Goal: Find specific page/section: Find specific page/section

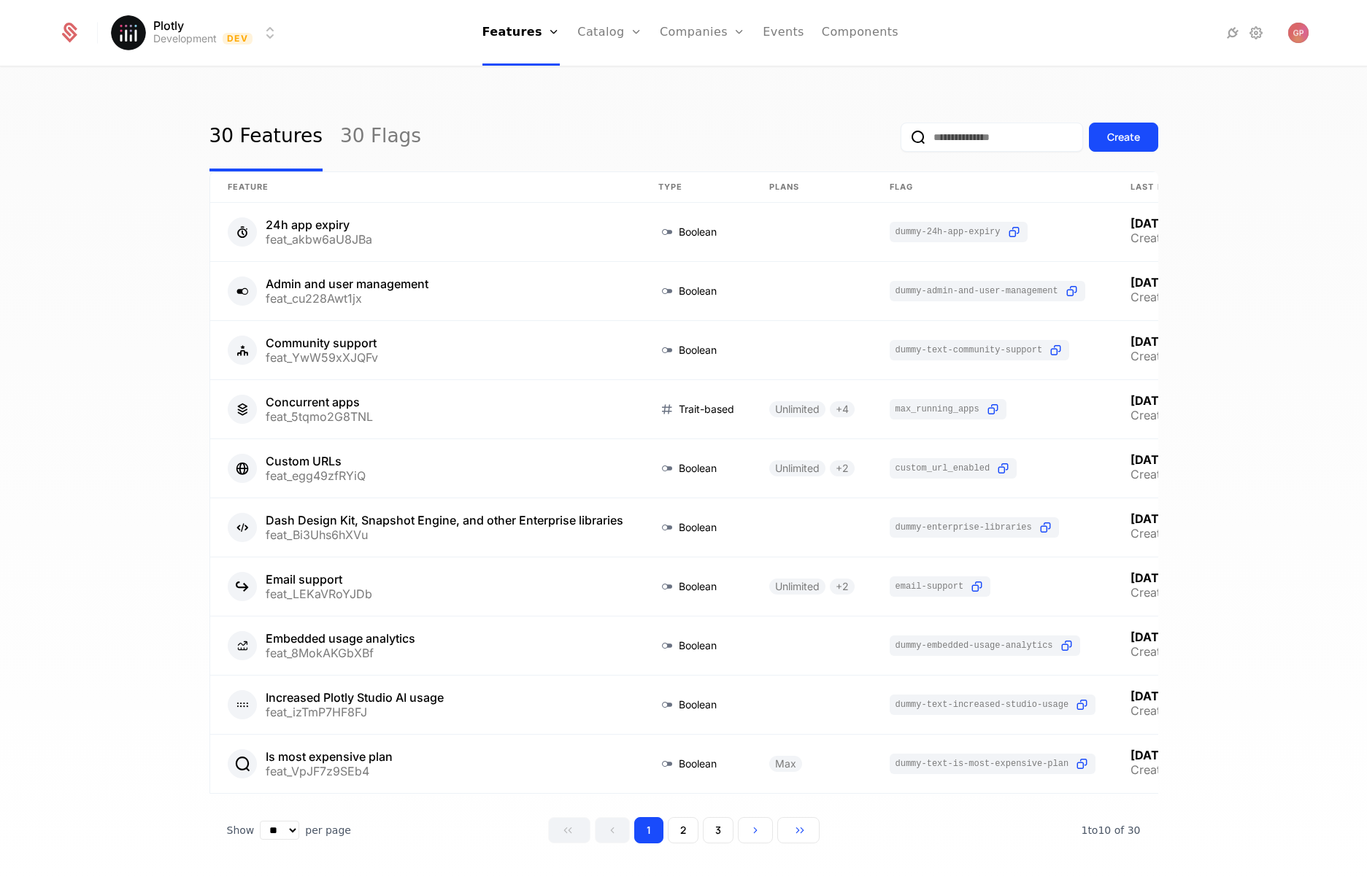
click at [279, 28] on html "Plotly Development Dev Features Features Flags Catalog Plans Add Ons Credits Co…" at bounding box center [683, 441] width 1367 height 882
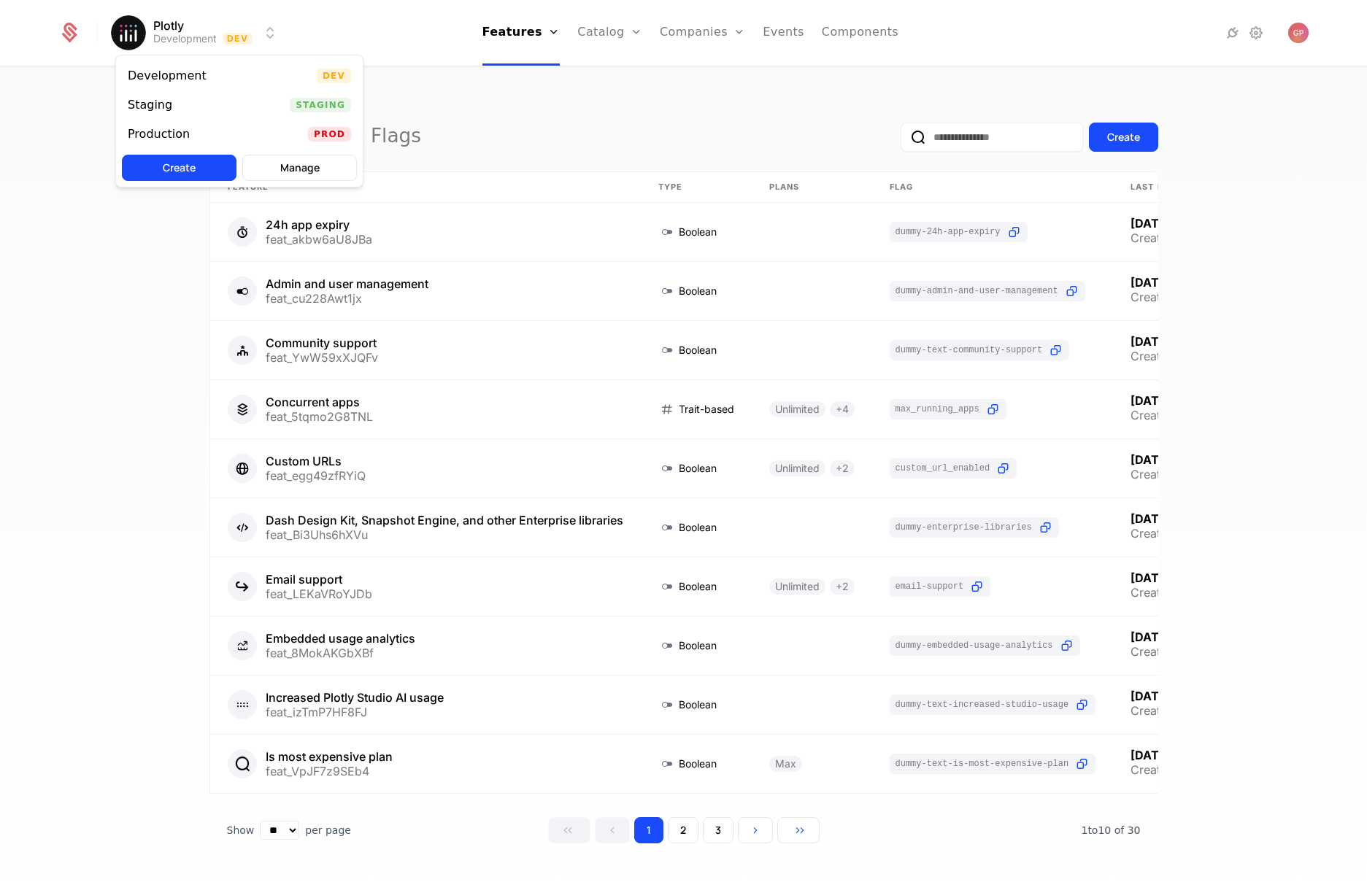
click at [196, 96] on div "Staging Staging" at bounding box center [239, 104] width 247 height 29
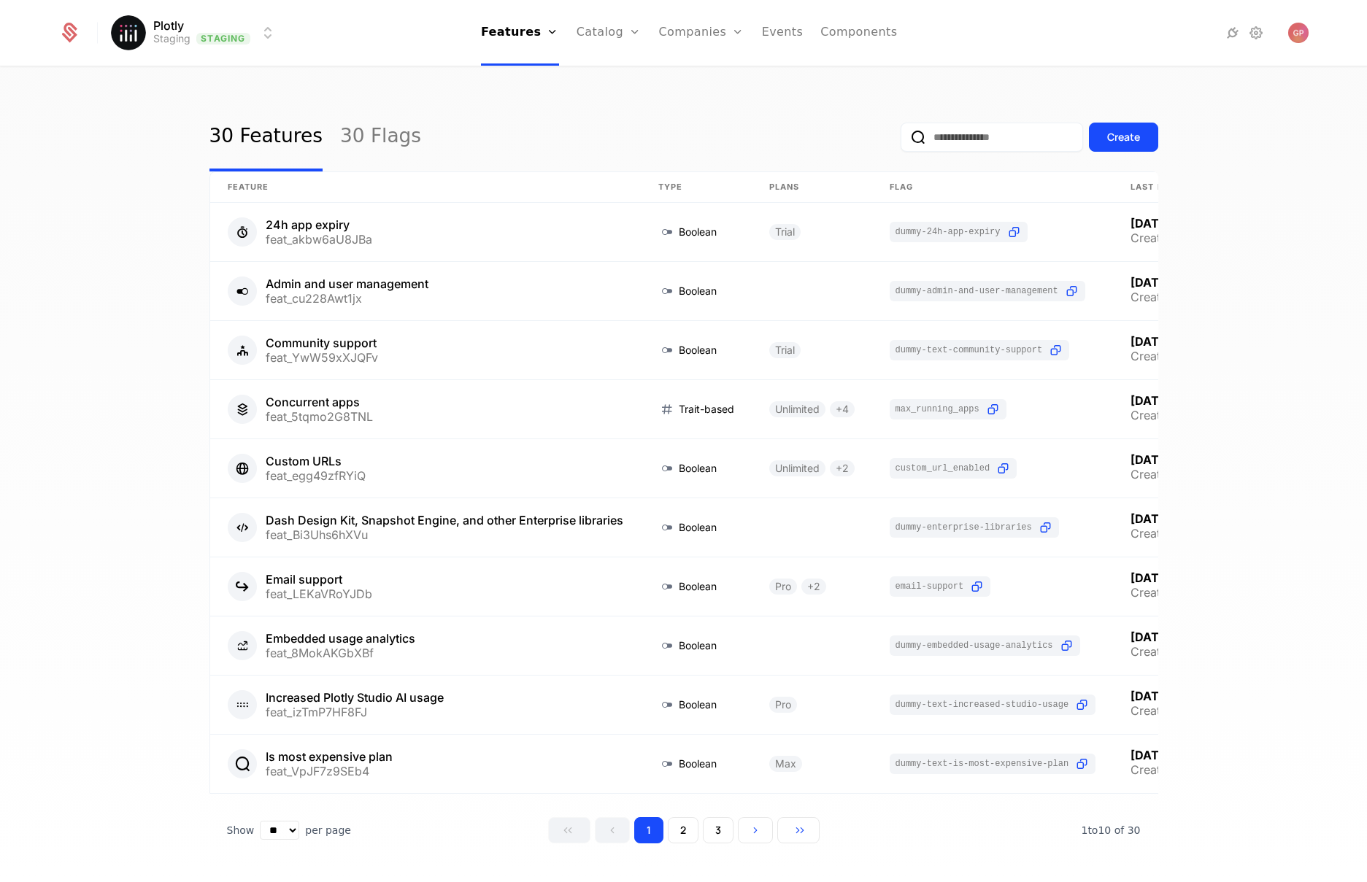
click at [694, 72] on link "Companies" at bounding box center [709, 72] width 67 height 12
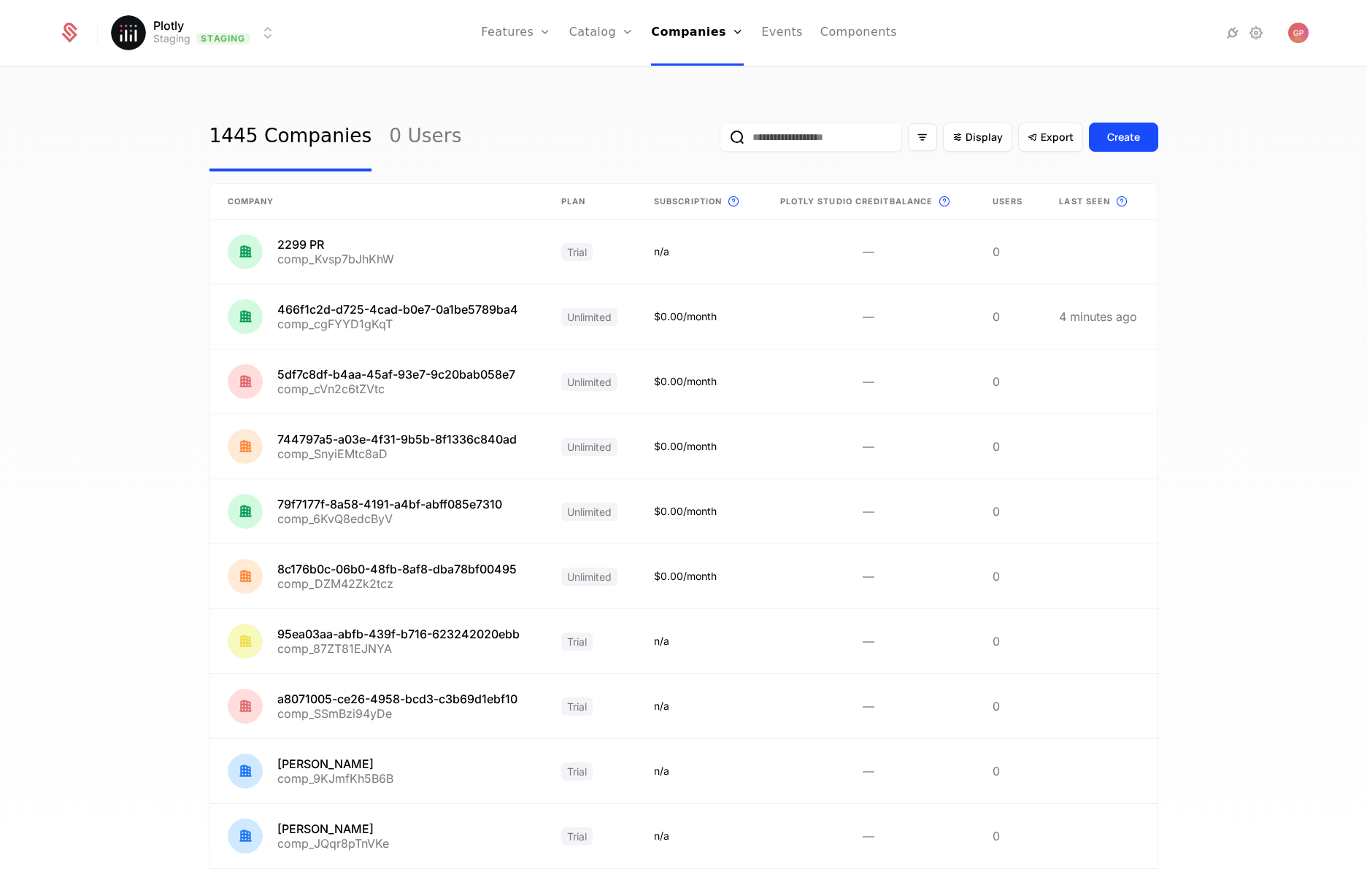
click at [787, 131] on input "email" at bounding box center [811, 137] width 182 height 29
type input "****"
click at [720, 140] on button "submit" at bounding box center [720, 140] width 0 height 0
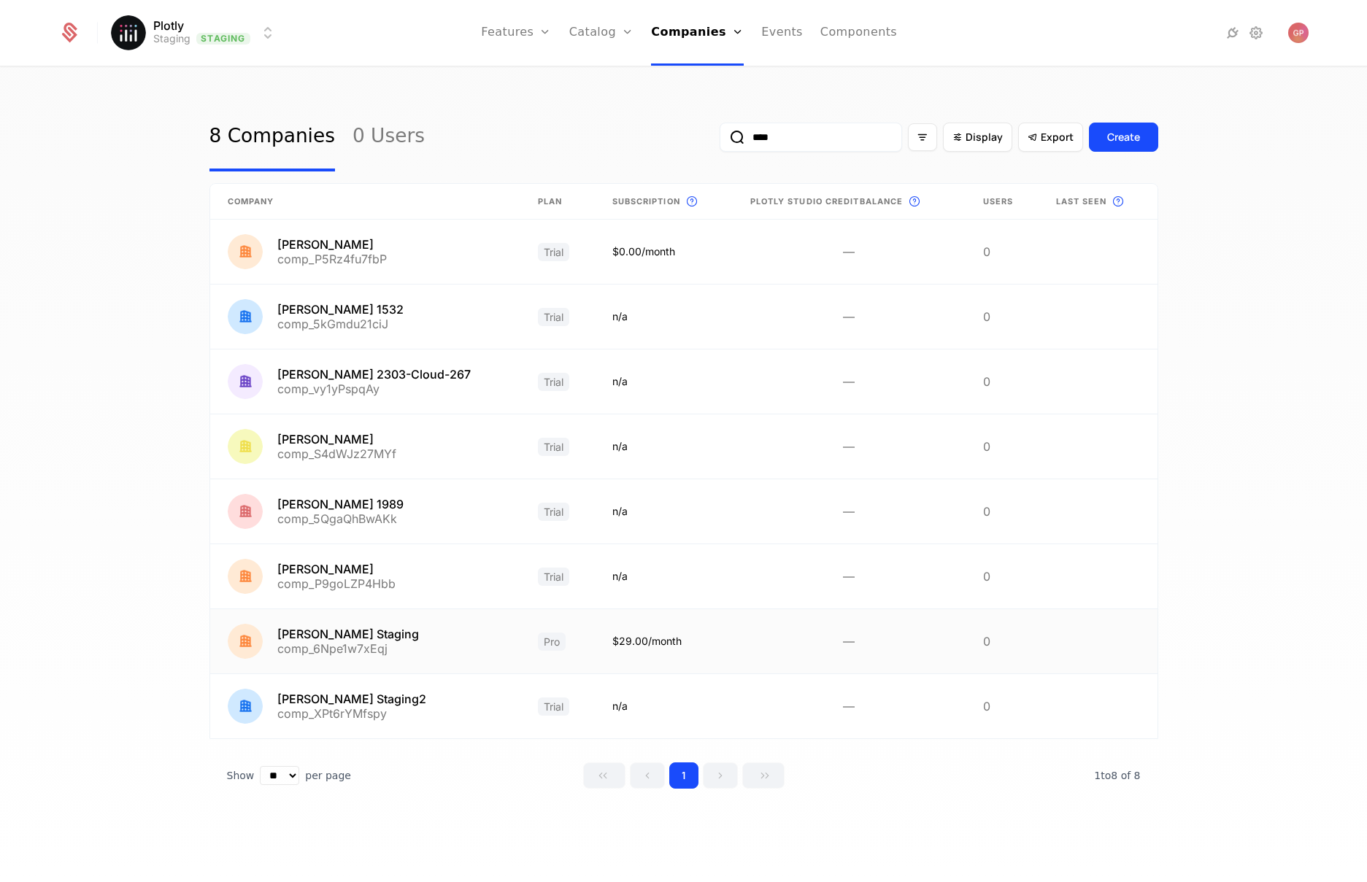
click at [402, 657] on link at bounding box center [365, 641] width 310 height 64
